Goal: Navigation & Orientation: Understand site structure

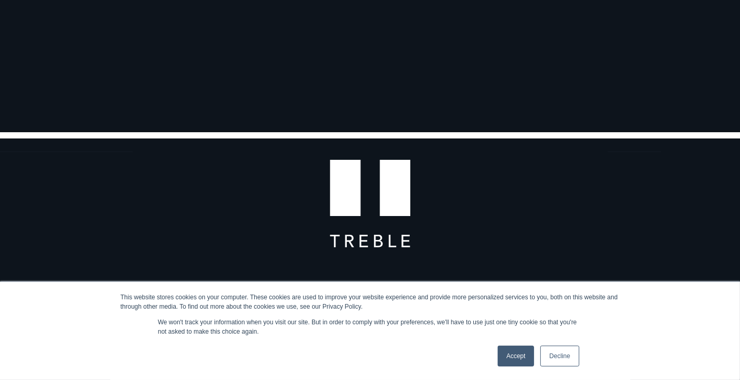
click at [520, 360] on link "Accept" at bounding box center [516, 355] width 37 height 21
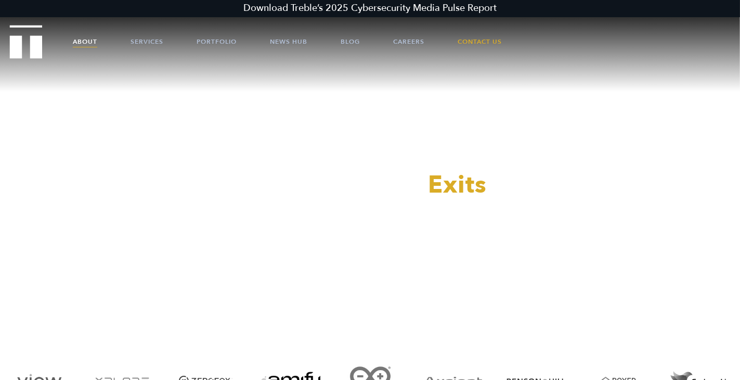
click at [80, 41] on link "About" at bounding box center [85, 41] width 24 height 31
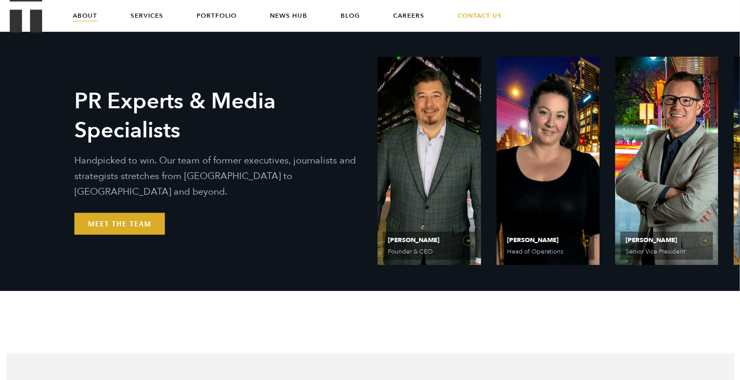
scroll to position [416, 0]
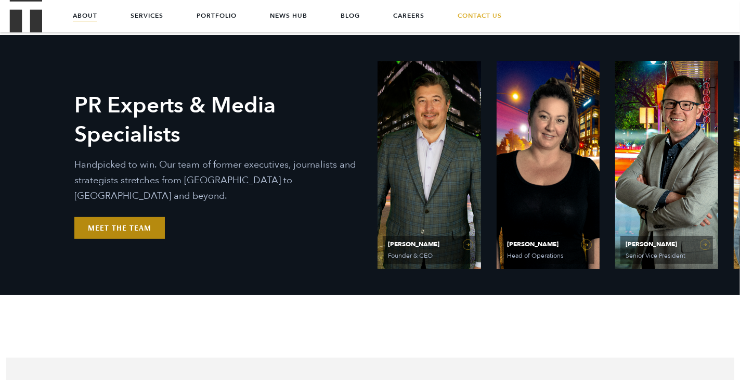
click at [144, 217] on link "Meet the Team" at bounding box center [119, 228] width 90 height 22
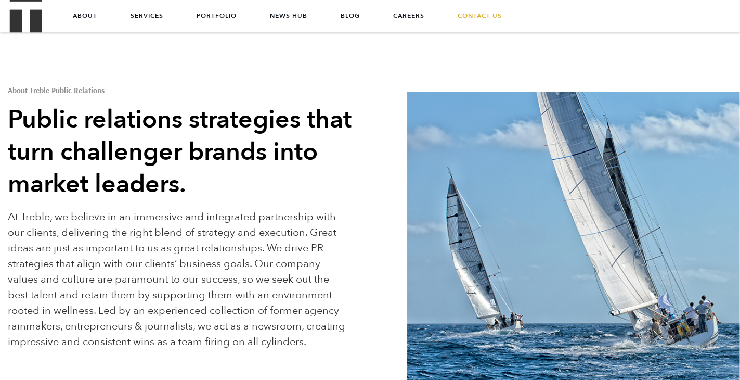
scroll to position [0, 0]
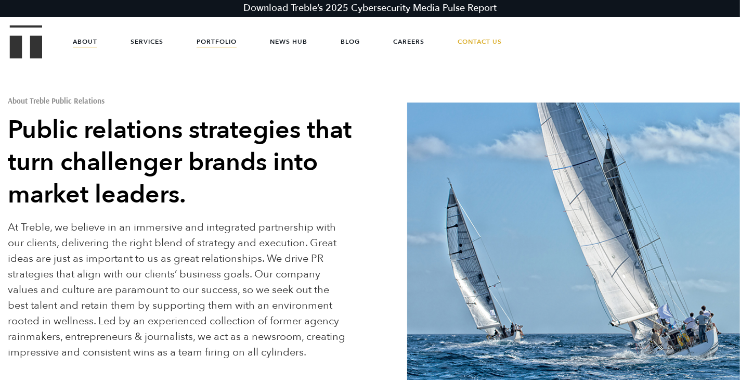
click at [208, 40] on link "Portfolio" at bounding box center [217, 41] width 40 height 31
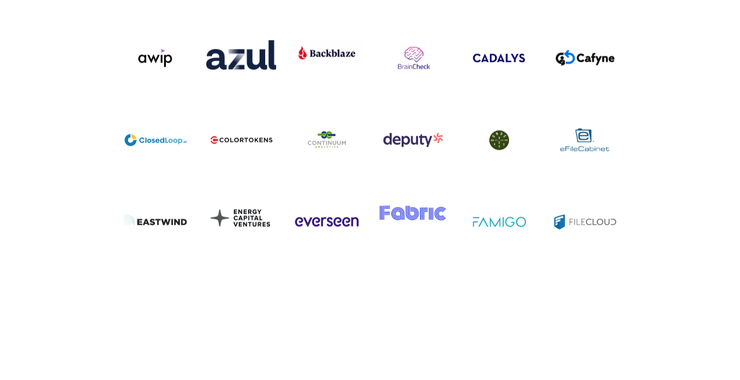
scroll to position [2653, 0]
